Goal: Task Accomplishment & Management: Complete application form

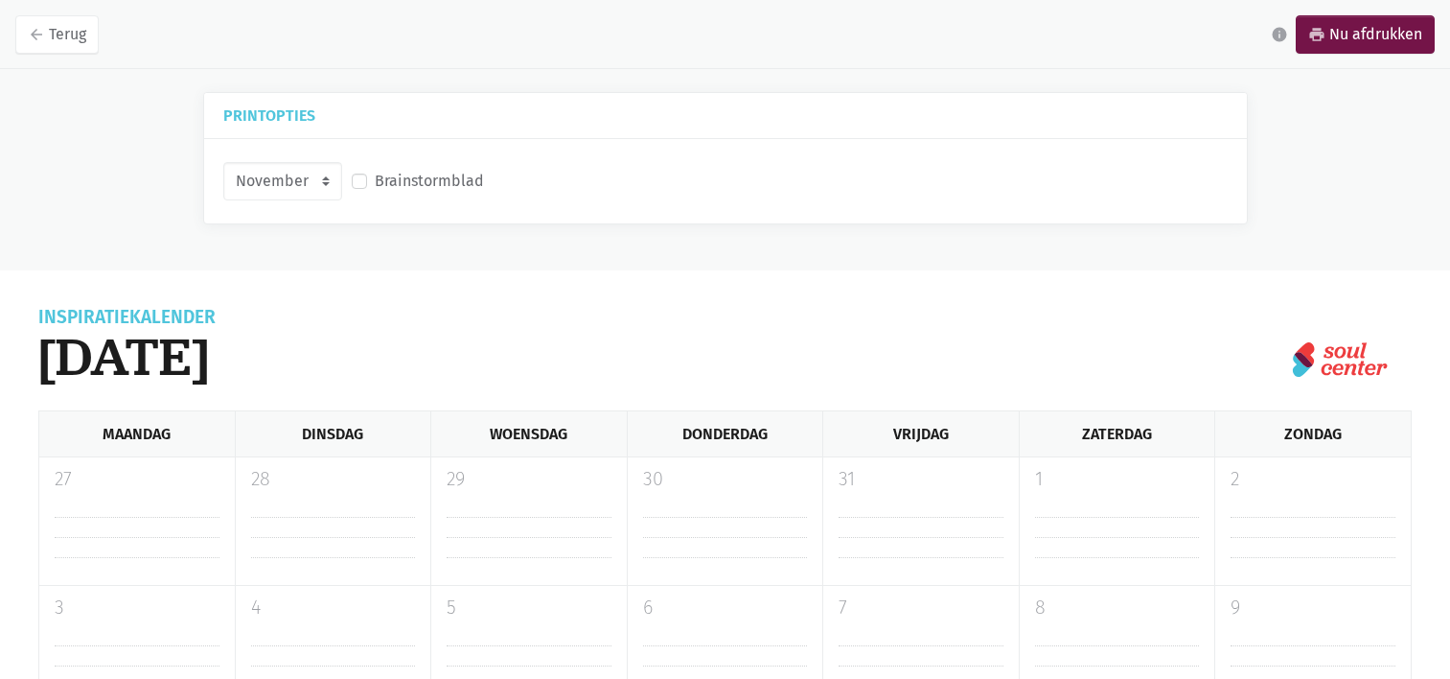
select select "11-2025"
click at [55, 49] on nav "arrow_back Terug info print Nu afdrukken" at bounding box center [725, 34] width 1450 height 69
click at [57, 41] on link "arrow_back Terug" at bounding box center [56, 34] width 83 height 38
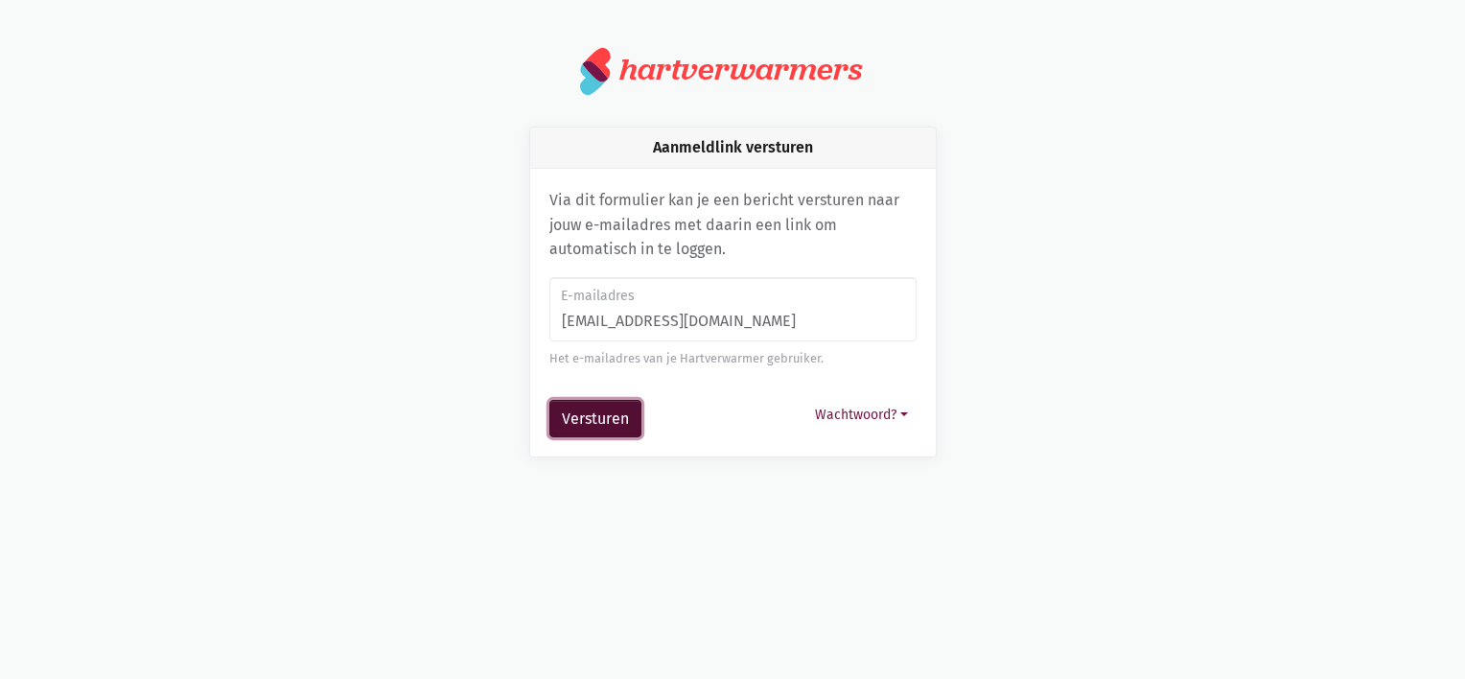
click at [634, 407] on button "Versturen" at bounding box center [595, 419] width 92 height 38
